Goal: Information Seeking & Learning: Learn about a topic

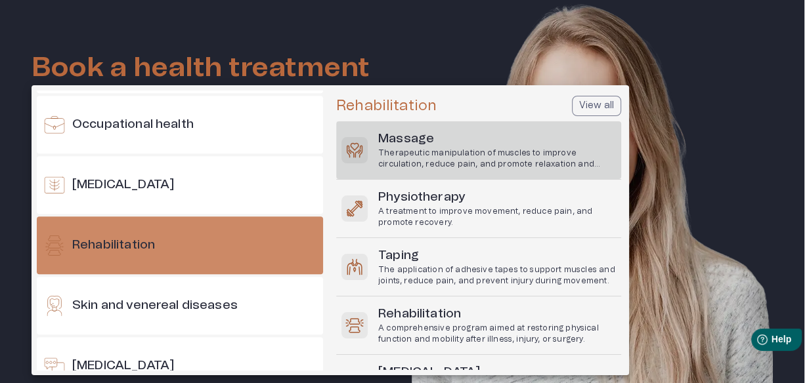
click at [536, 142] on h6 "Massage" at bounding box center [497, 140] width 238 height 18
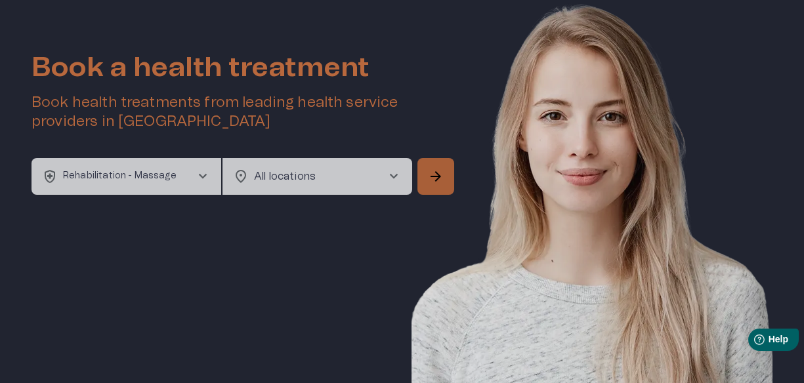
click at [438, 180] on span "arrow_forward" at bounding box center [436, 177] width 16 height 16
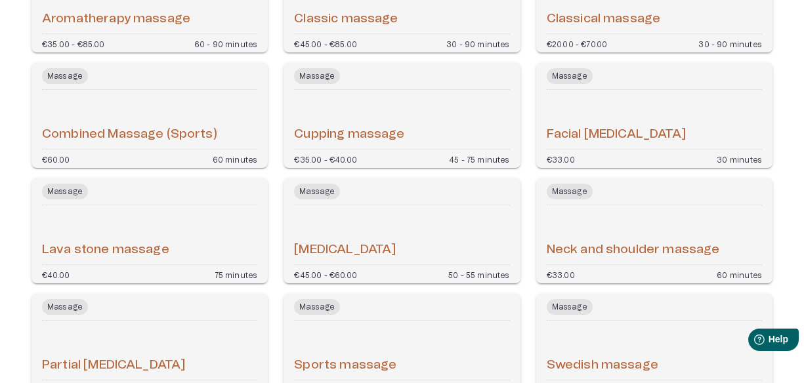
scroll to position [225, 0]
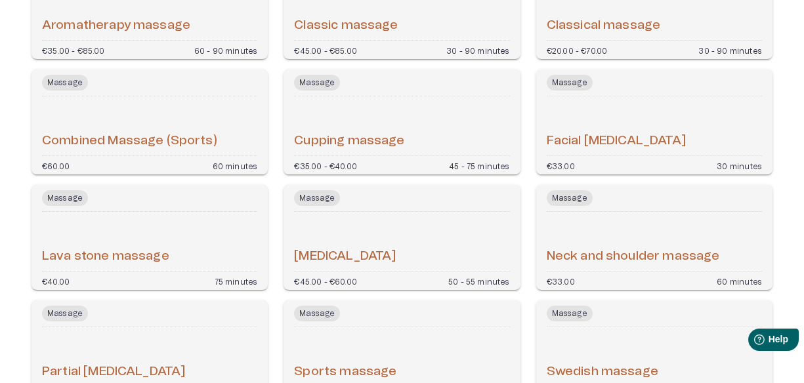
click at [442, 224] on div "[MEDICAL_DATA]" at bounding box center [401, 241] width 215 height 49
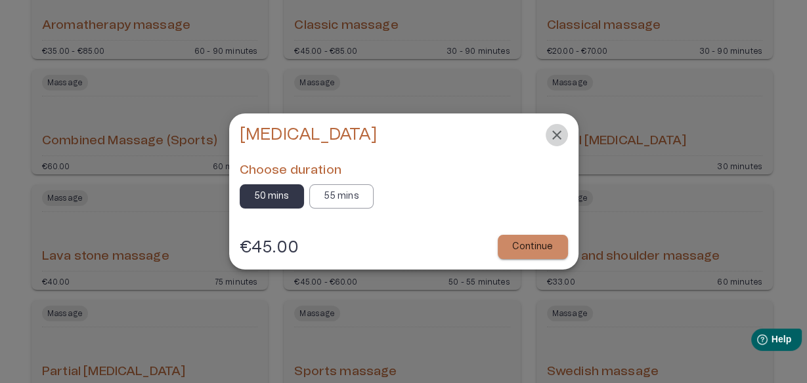
click at [549, 134] on icon "Close" at bounding box center [557, 135] width 16 height 16
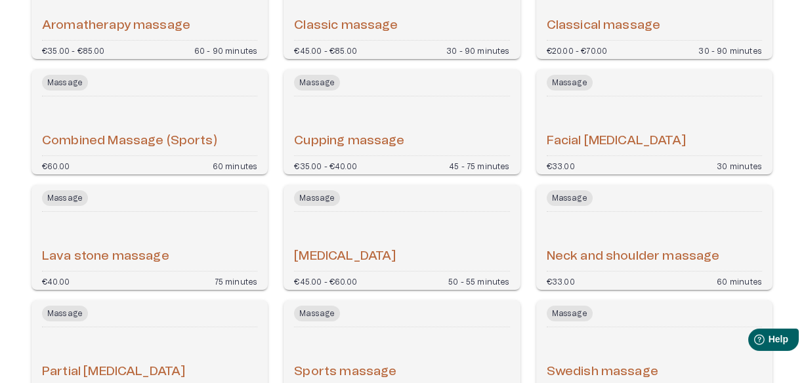
scroll to position [0, 0]
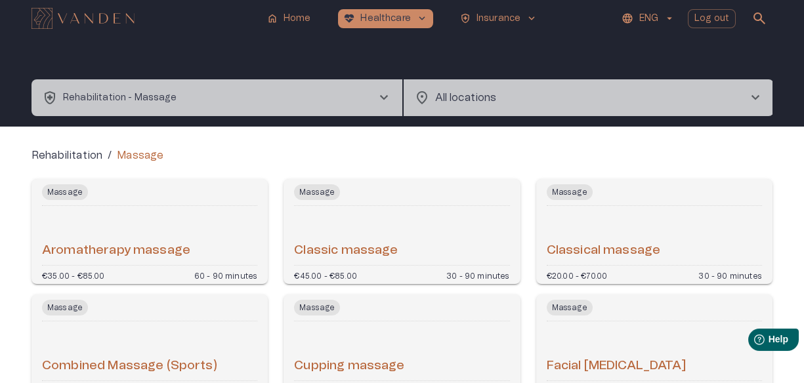
click at [131, 102] on p "Rehabilitation - Massage" at bounding box center [120, 98] width 114 height 14
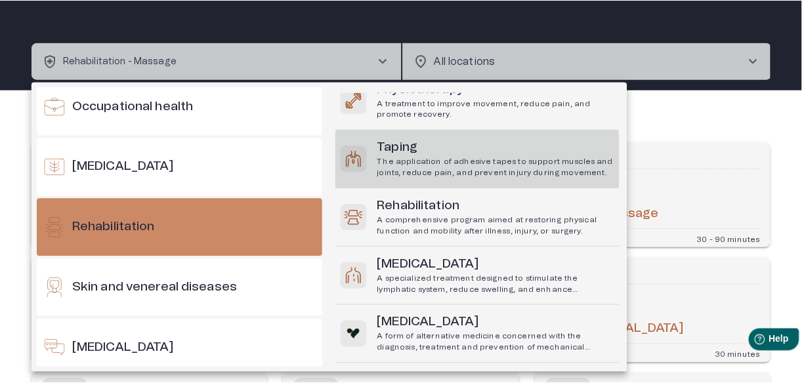
scroll to position [100, 0]
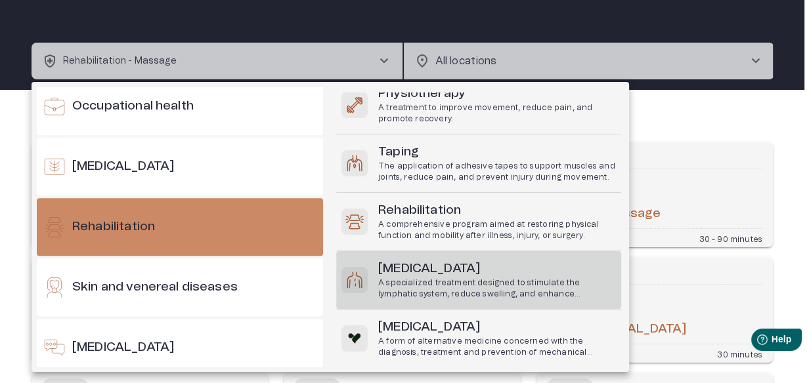
click at [517, 286] on p "A specialized treatment designed to stimulate the lymphatic system, reduce swel…" at bounding box center [497, 289] width 238 height 22
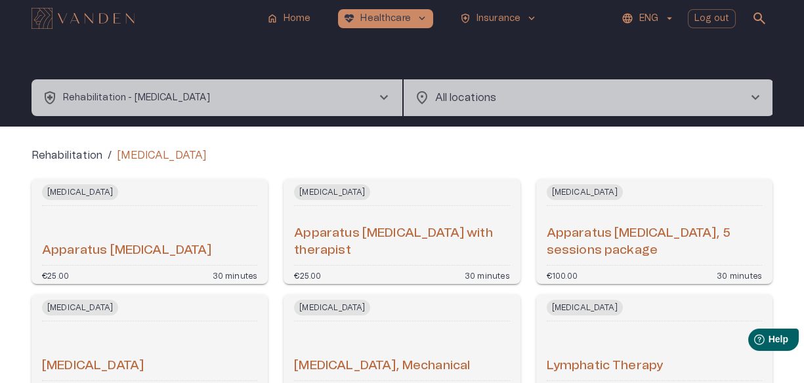
click at [114, 92] on p "Rehabilitation - [MEDICAL_DATA]" at bounding box center [136, 98] width 147 height 14
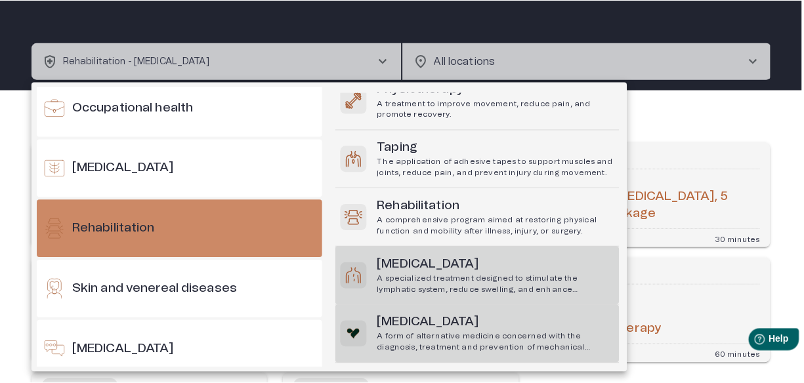
scroll to position [1097, 0]
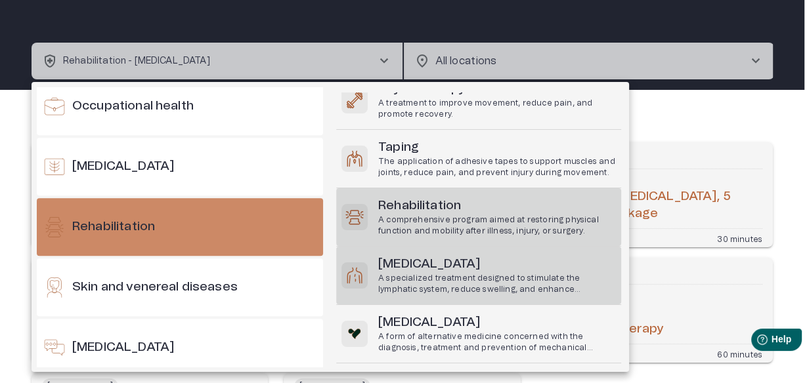
click at [512, 202] on h6 "Rehabilitation" at bounding box center [497, 207] width 238 height 18
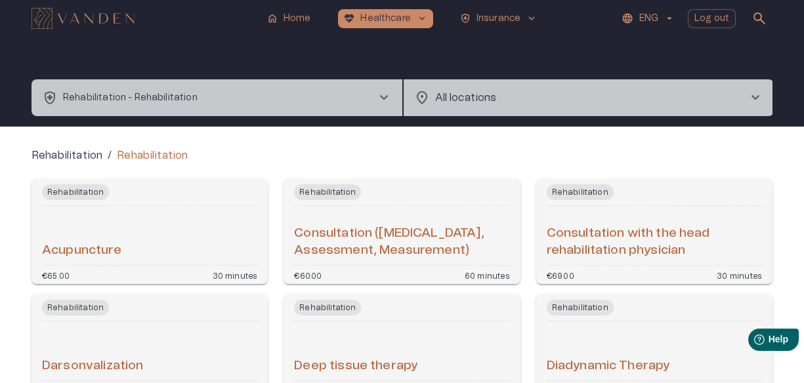
click at [344, 113] on button "health_and_safety Rehabilitation - Rehabilitation chevron_right" at bounding box center [217, 97] width 371 height 37
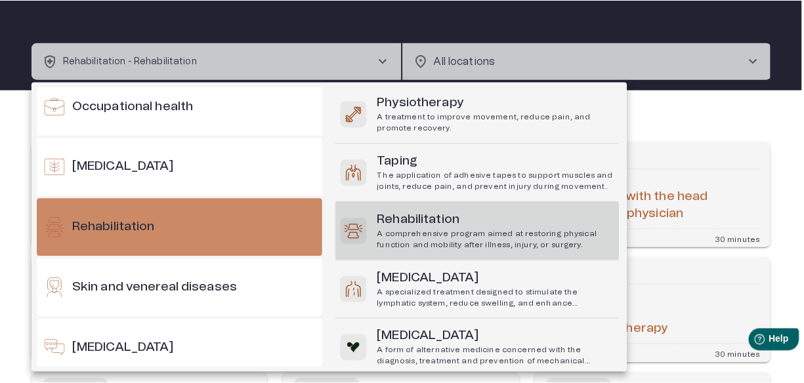
scroll to position [105, 0]
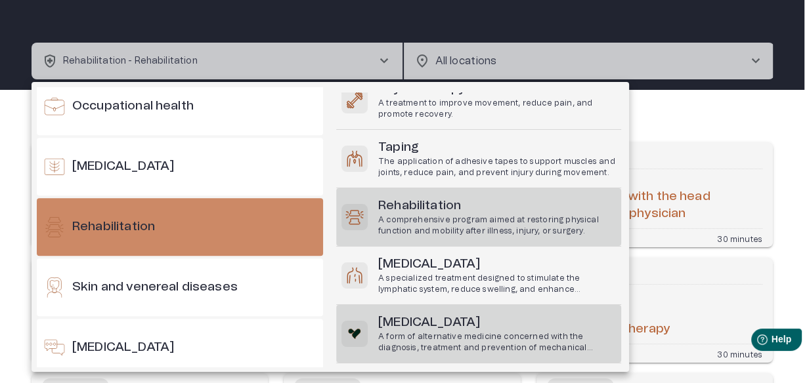
click at [470, 326] on h6 "[MEDICAL_DATA]" at bounding box center [497, 323] width 238 height 18
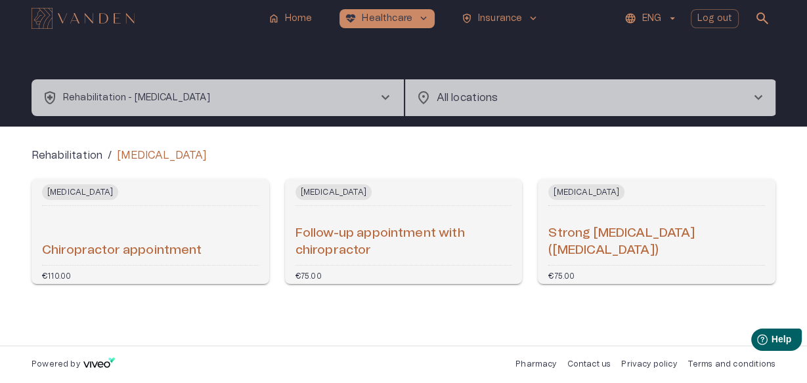
click at [368, 94] on button "health_and_safety Rehabilitation - [MEDICAL_DATA] chevron_right" at bounding box center [218, 97] width 372 height 37
click at [293, 21] on p "Home" at bounding box center [299, 19] width 28 height 14
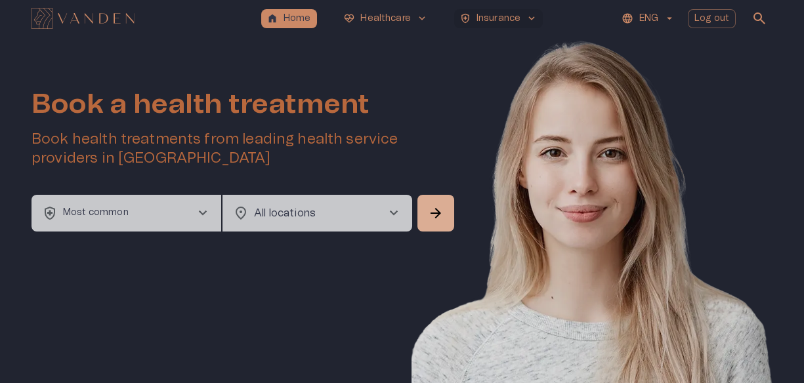
click at [517, 22] on p "Insurance" at bounding box center [499, 19] width 44 height 14
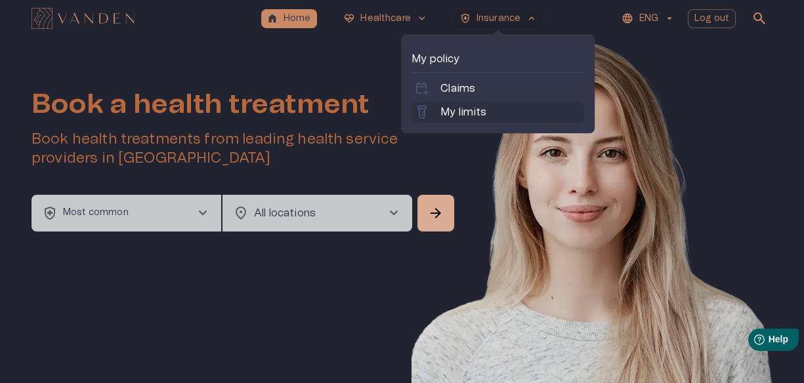
click at [470, 104] on p "My limits" at bounding box center [463, 112] width 46 height 16
